Goal: Information Seeking & Learning: Learn about a topic

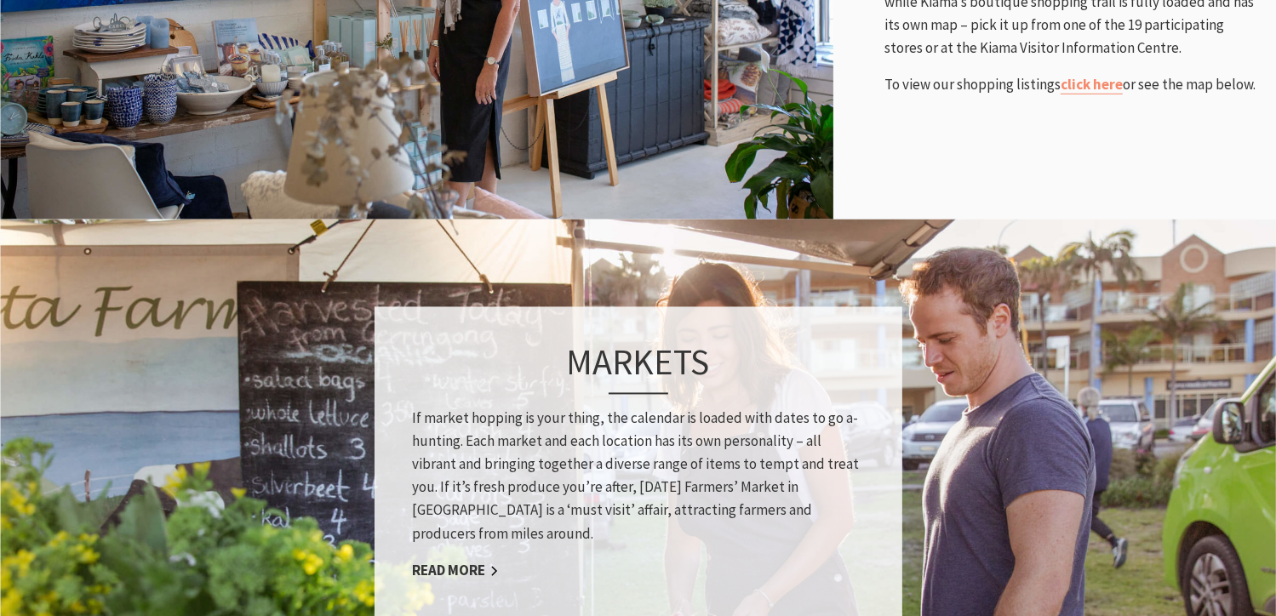
scroll to position [1239, 0]
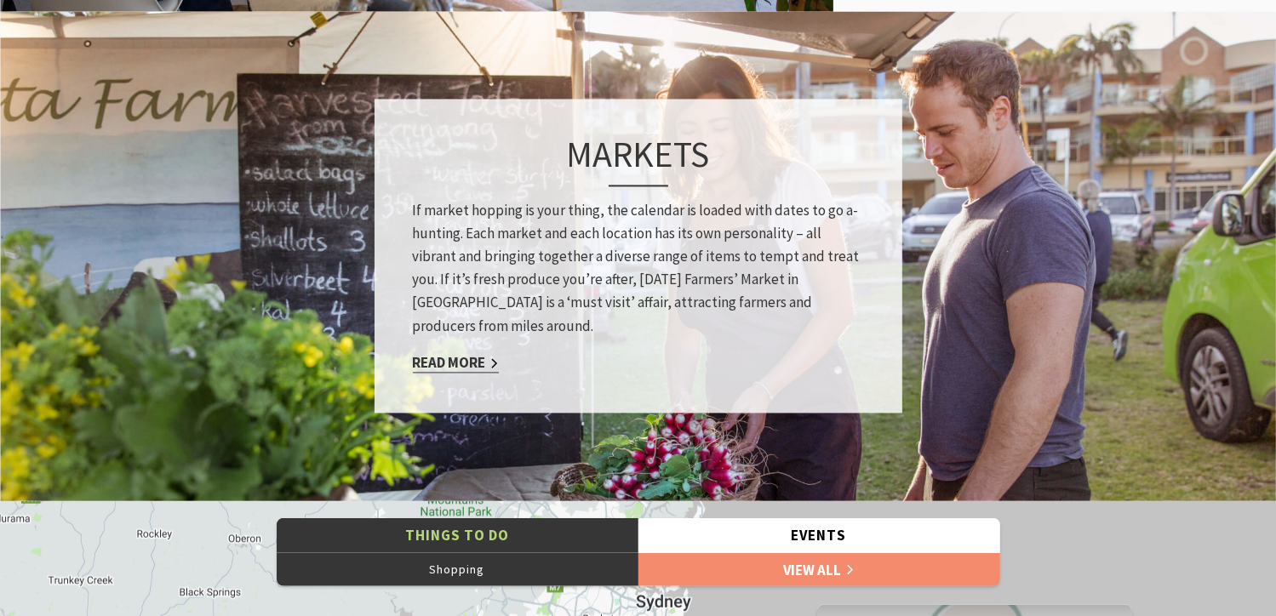
click at [440, 363] on link "Read More" at bounding box center [456, 363] width 86 height 20
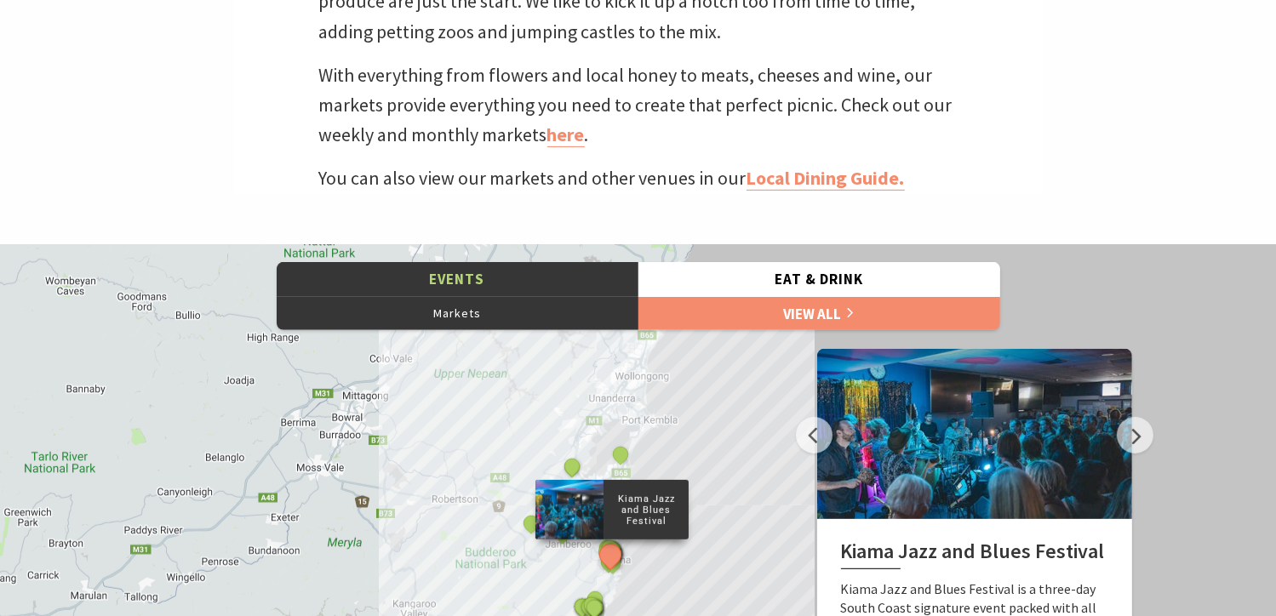
scroll to position [664, 0]
click at [556, 141] on link "here" at bounding box center [565, 135] width 37 height 25
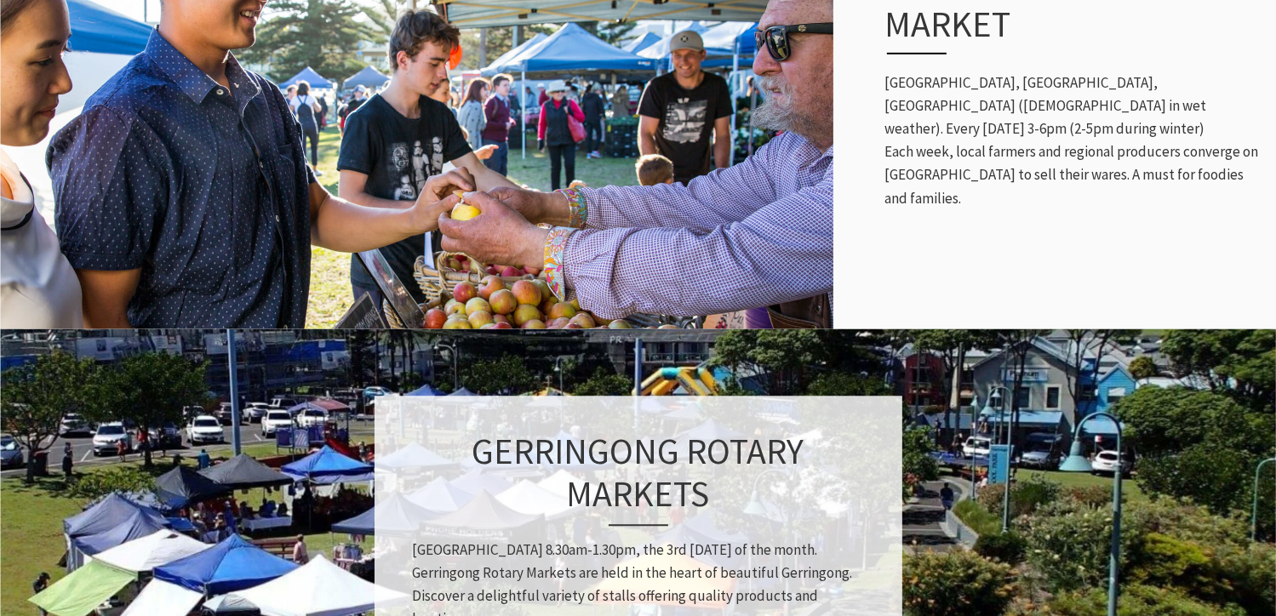
scroll to position [609, 1297]
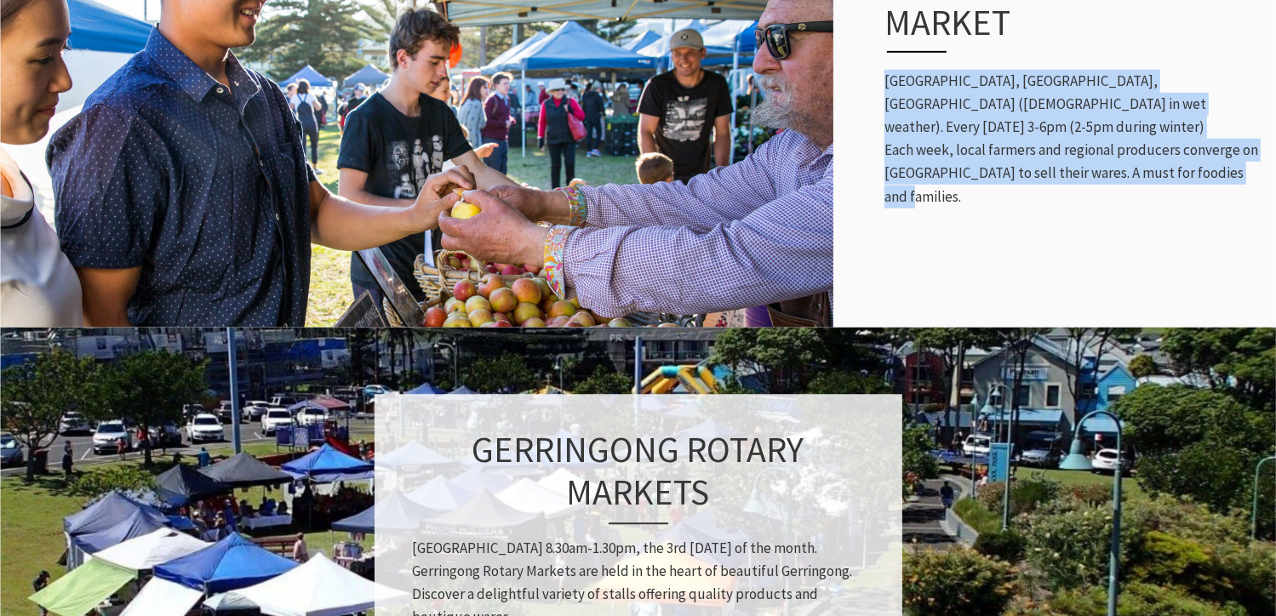
drag, startPoint x: 1246, startPoint y: 176, endPoint x: 868, endPoint y: 89, distance: 388.0
click at [868, 89] on div "Kiama Farmers' Market Coronation Park, Surf Beach, Kiama (Kiama Uniting Church …" at bounding box center [1071, 83] width 409 height 318
copy p "Coronation Park, Surf Beach, Kiama (Kiama Uniting Church in wet weather). Every…"
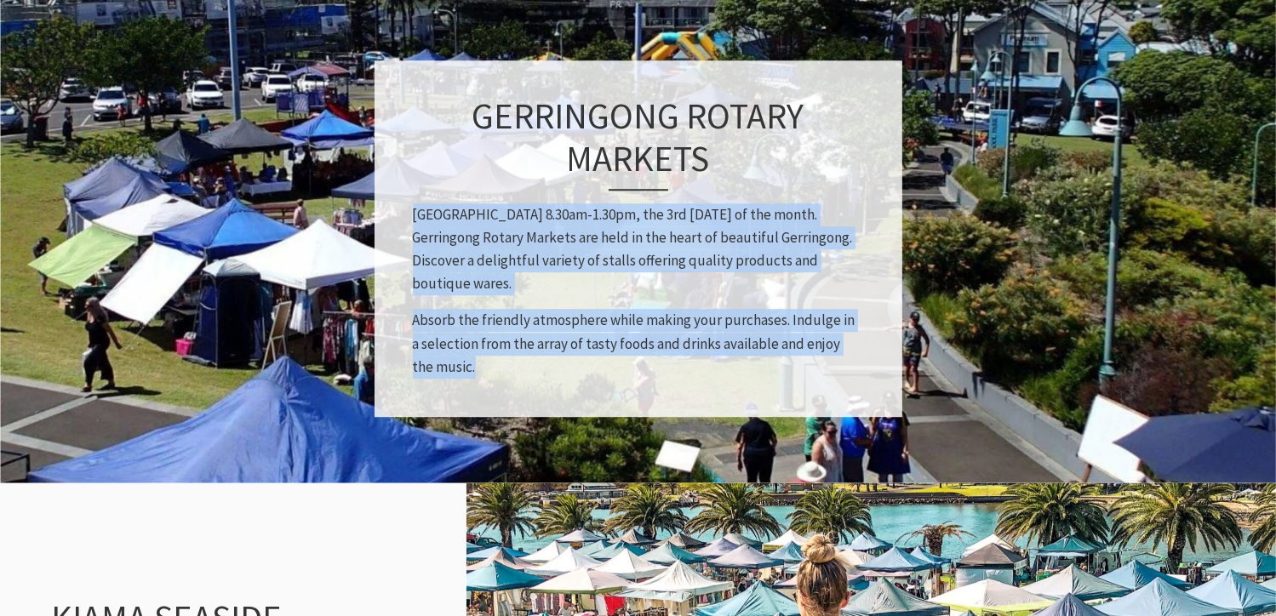
drag, startPoint x: 432, startPoint y: 301, endPoint x: 392, endPoint y: 201, distance: 107.3
click at [392, 201] on div "Gerringong Rotary Markets Fern Street, Gerringong 8.30am-1.30pm, the 3rd Saturd…" at bounding box center [639, 238] width 528 height 357
copy div "Fern Street, Gerringong 8.30am-1.30pm, the 3rd Saturday of the month. Gerringon…"
click at [1274, 203] on img at bounding box center [638, 239] width 1276 height 495
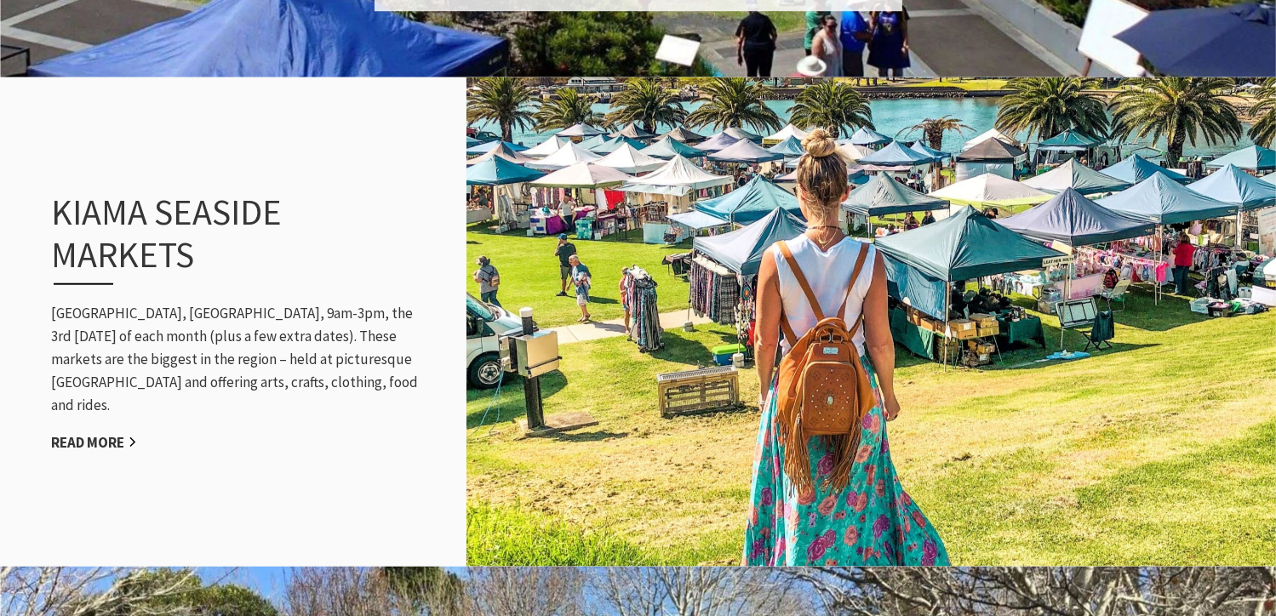
scroll to position [1604, 0]
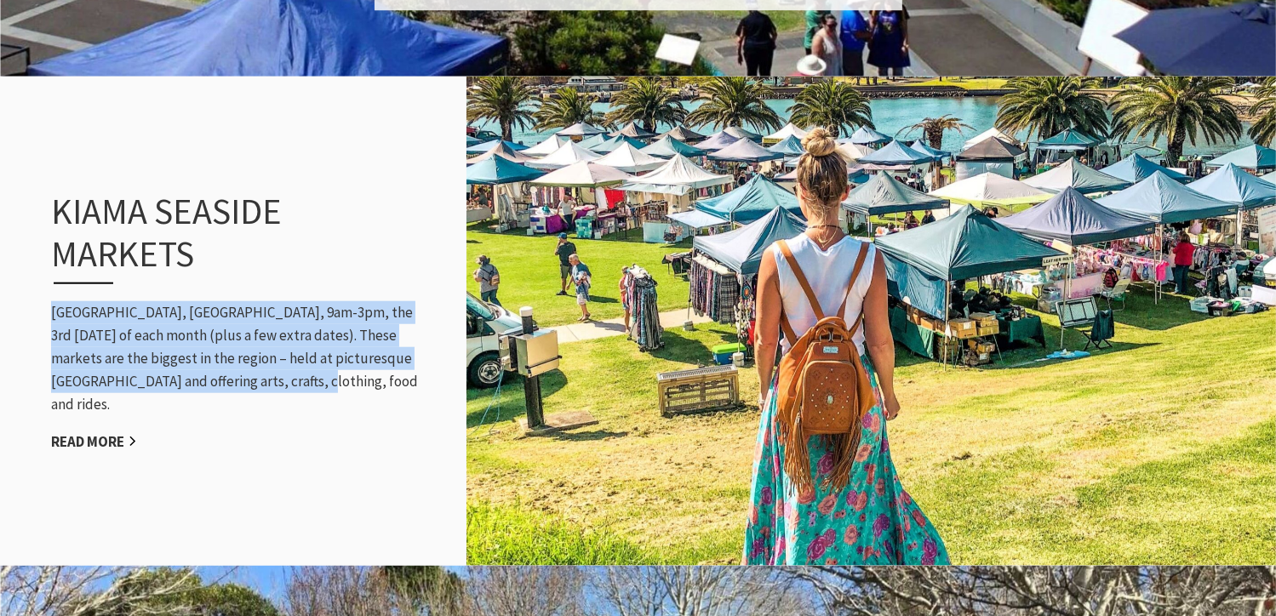
drag, startPoint x: 287, startPoint y: 401, endPoint x: 38, endPoint y: 311, distance: 264.4
click at [38, 311] on div "Kiama Seaside Markets Black Beach, Kiama, 9am-3pm, the 3rd Sunday of each month…" at bounding box center [237, 322] width 407 height 332
copy p "Black Beach, Kiama, 9am-3pm, the 3rd Sunday of each month (plus a few extra dat…"
click at [1259, 445] on img at bounding box center [872, 322] width 810 height 495
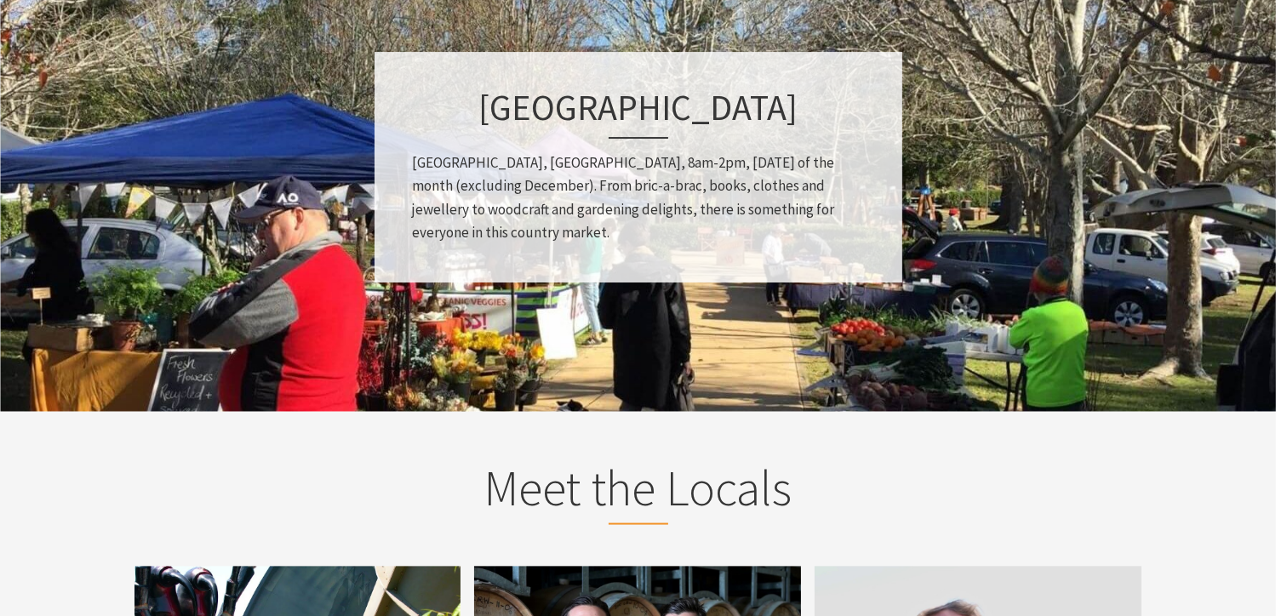
scroll to position [2268, 0]
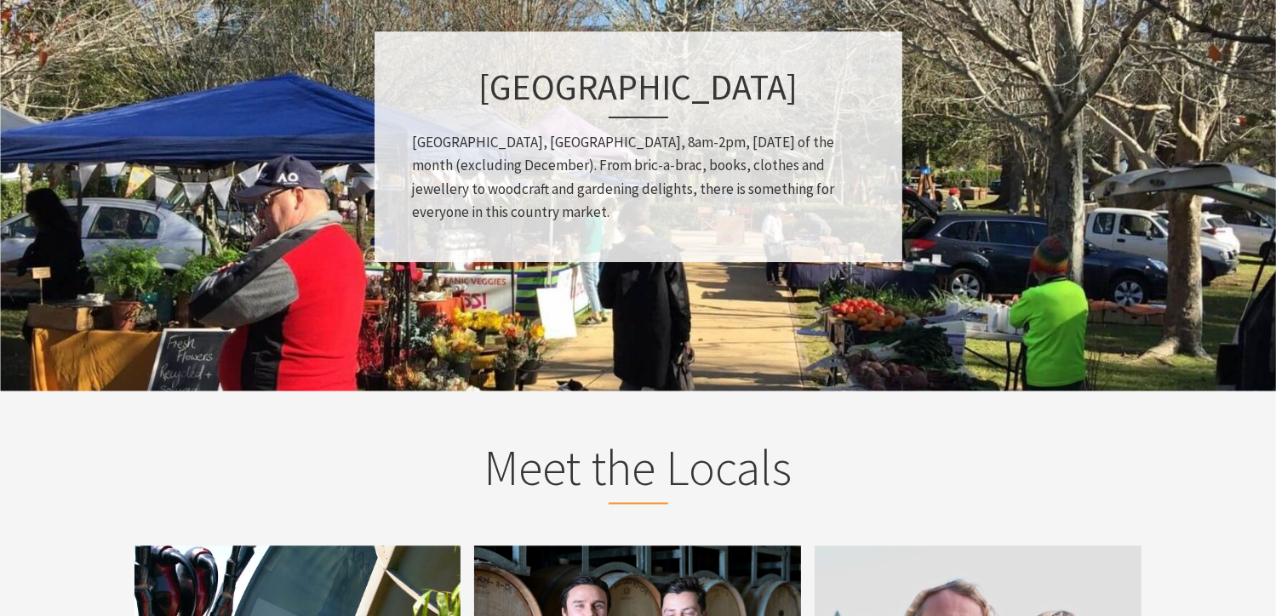
drag, startPoint x: 422, startPoint y: 152, endPoint x: 387, endPoint y: 117, distance: 49.4
click at [387, 117] on div "Jamberoo Village Market Reid Park, Jamberoo, 8am-2pm, last Sunday of the month …" at bounding box center [639, 146] width 528 height 231
copy div "Reid Park, Jamberoo, 8am-2pm, last Sunday of the month (excluding December). Fr…"
click at [24, 579] on section "Meet the Locals Play Video Jamberoo Action Park GM, Dax Eddy Play Video Crooked…" at bounding box center [638, 601] width 1276 height 418
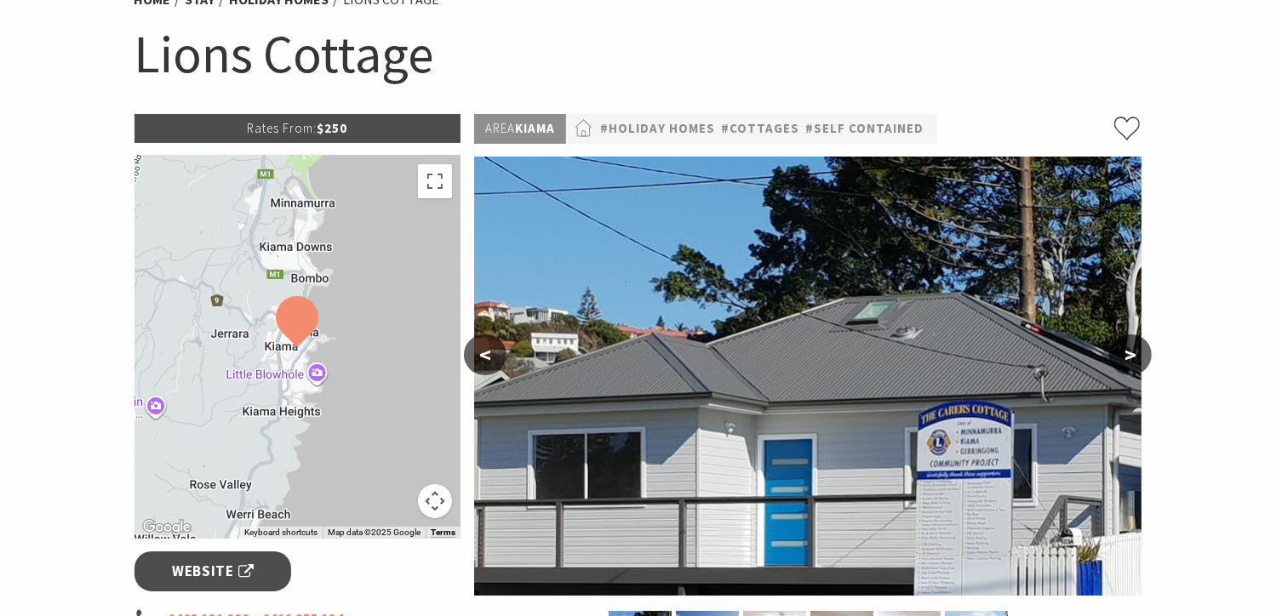
scroll to position [160, 0]
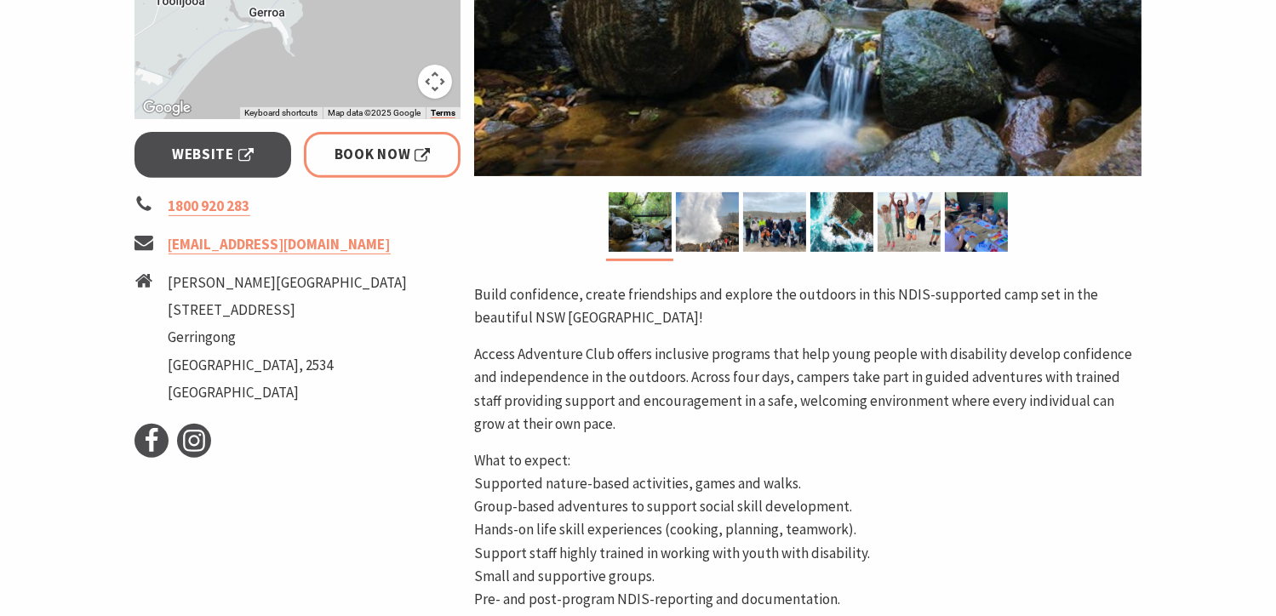
scroll to position [679, 0]
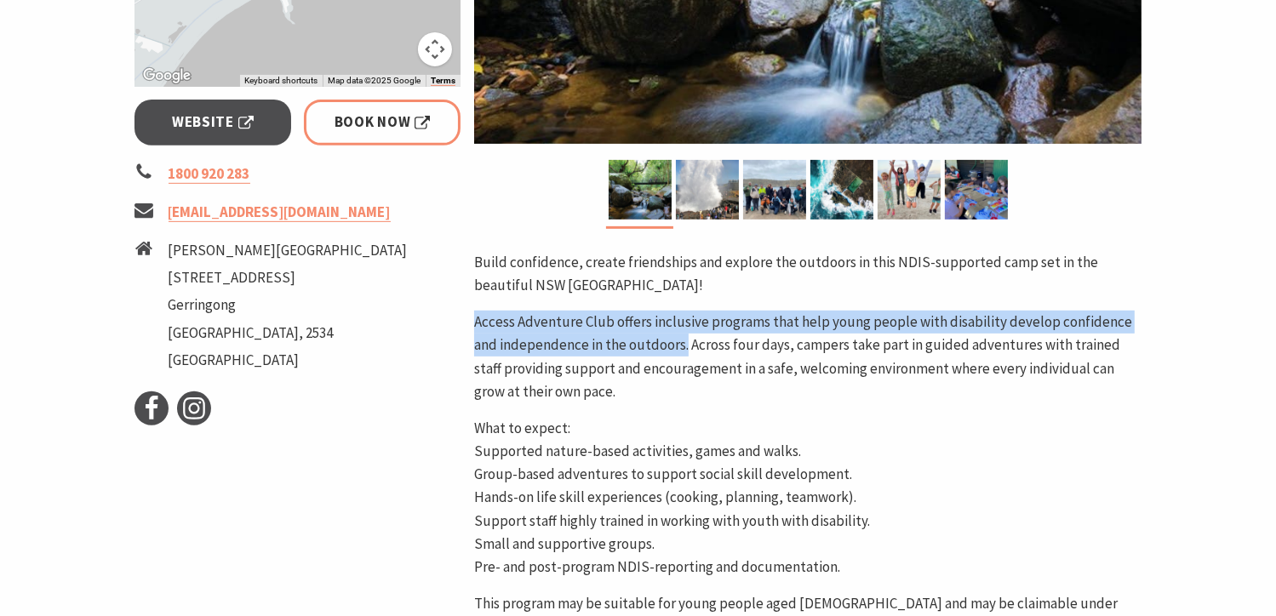
drag, startPoint x: 684, startPoint y: 346, endPoint x: 474, endPoint y: 307, distance: 213.9
click at [474, 307] on div "Build confidence, create friendships and explore the outdoors in this NDIS-supp…" at bounding box center [807, 486] width 667 height 471
copy p "Access Adventure Club offers inclusive programs that help young people with dis…"
click at [273, 117] on link "Website" at bounding box center [213, 122] width 157 height 45
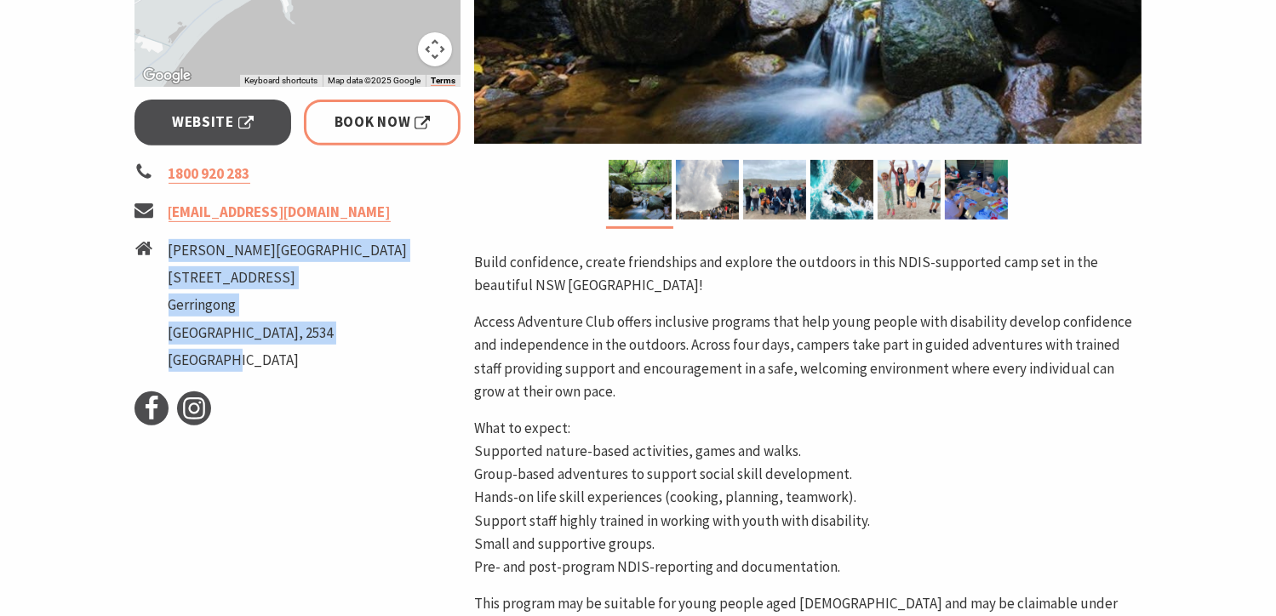
drag, startPoint x: 168, startPoint y: 244, endPoint x: 333, endPoint y: 350, distance: 196.0
click at [333, 350] on ul "[PERSON_NAME][GEOGRAPHIC_DATA] [STREET_ADDRESS]" at bounding box center [288, 307] width 239 height 137
copy ul "[PERSON_NAME][GEOGRAPHIC_DATA] [STREET_ADDRESS]"
